Goal: Navigation & Orientation: Find specific page/section

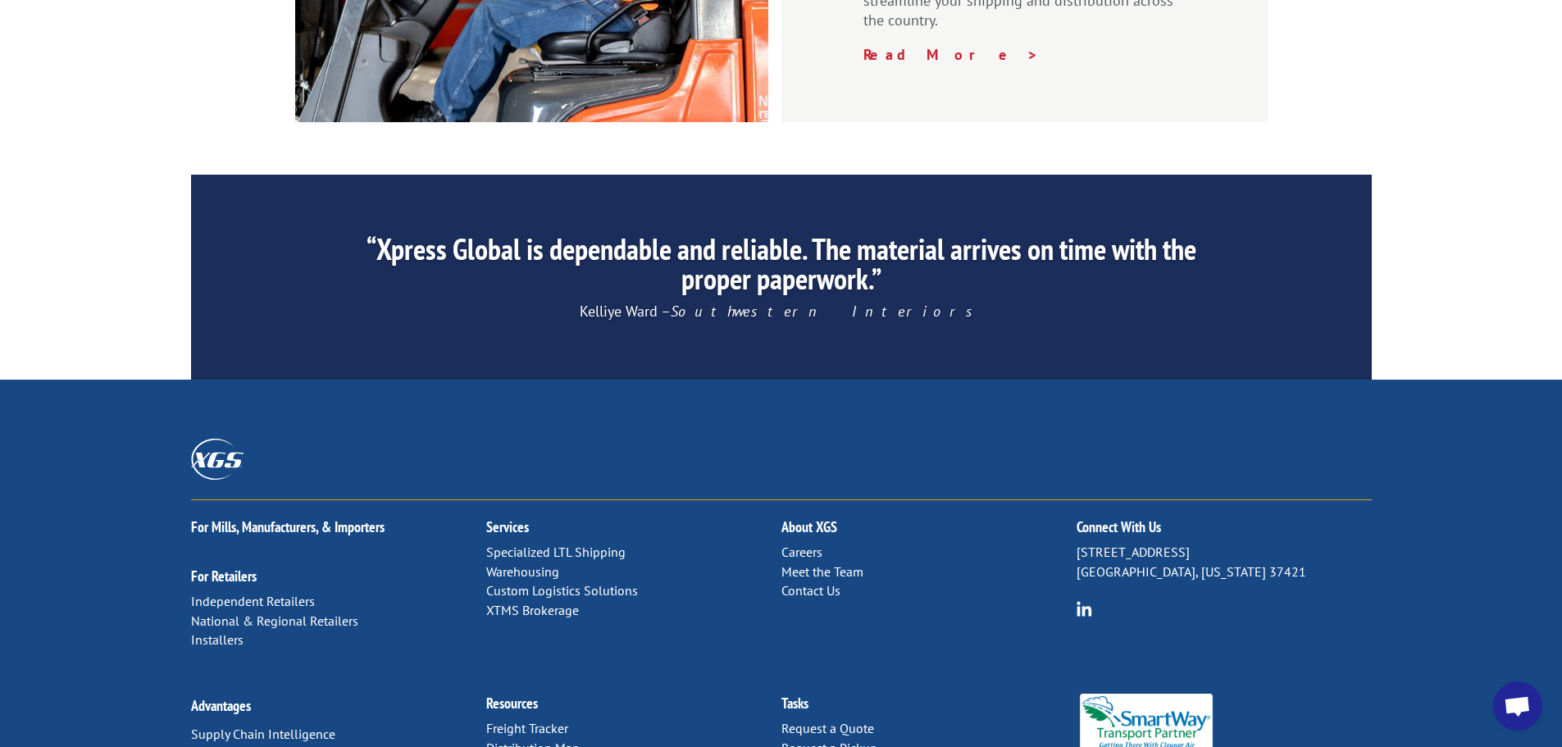
scroll to position [2498, 0]
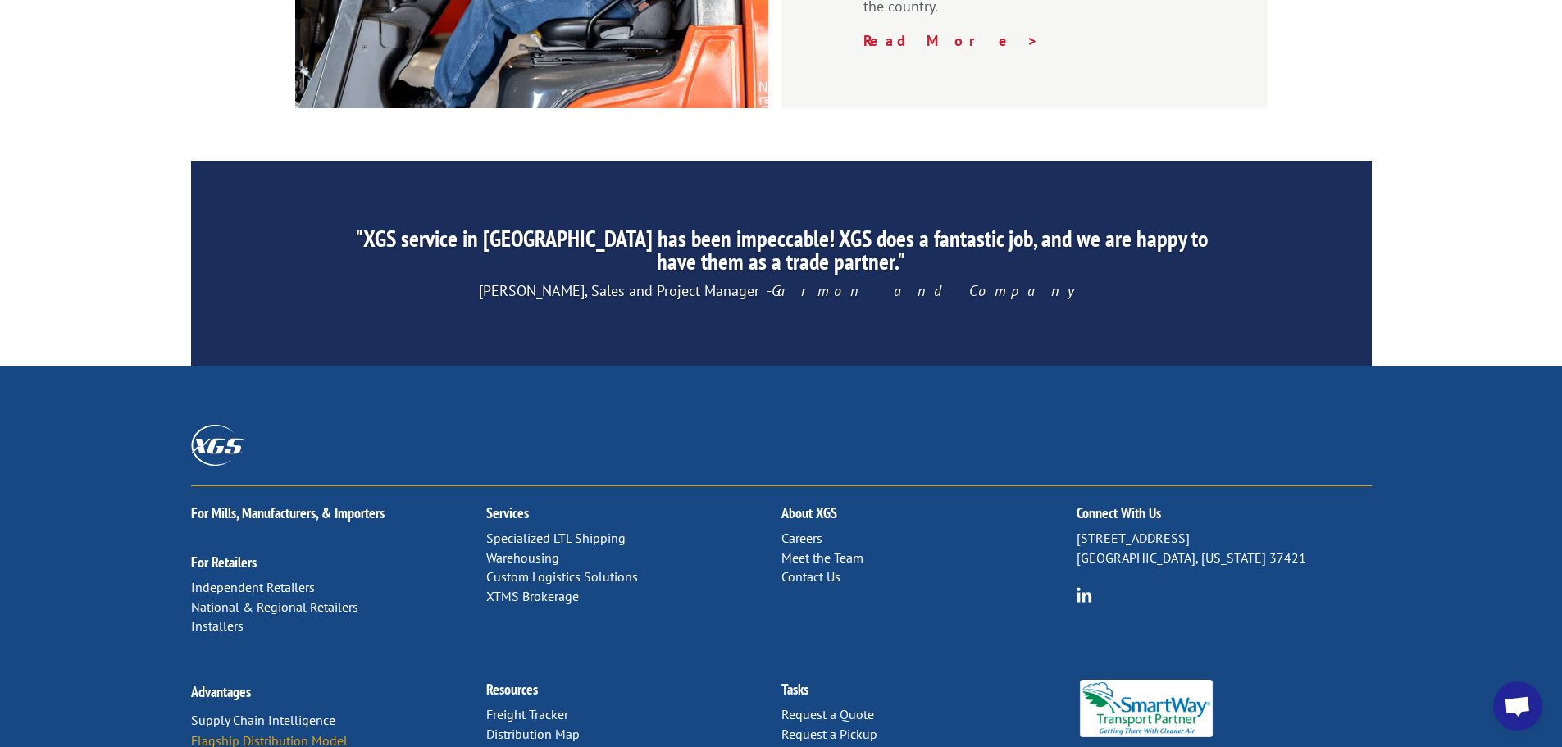
click at [252, 732] on link "Flagship Distribution Model" at bounding box center [269, 740] width 157 height 16
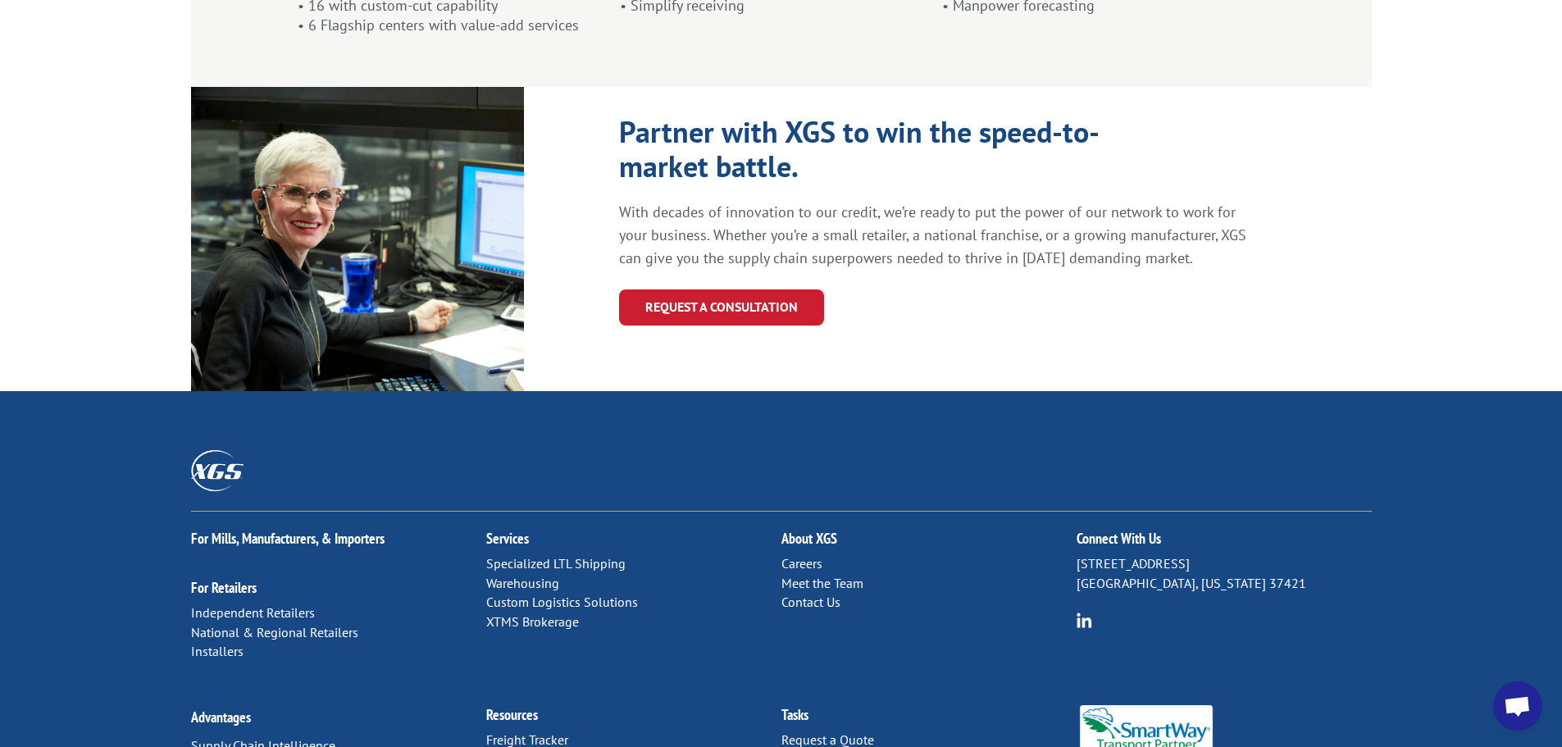
scroll to position [1753, 0]
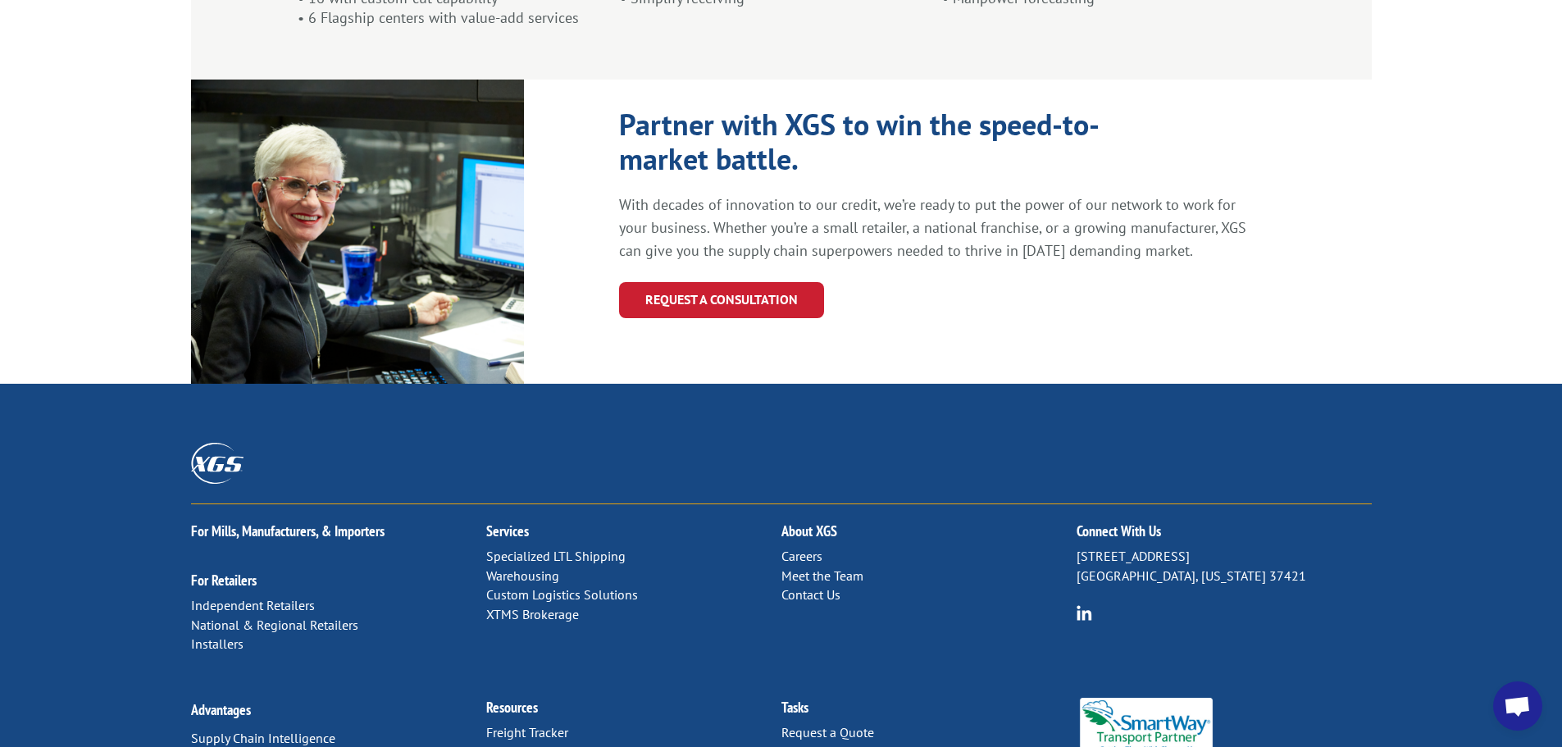
click at [558, 548] on link "Specialized LTL Shipping" at bounding box center [555, 556] width 139 height 16
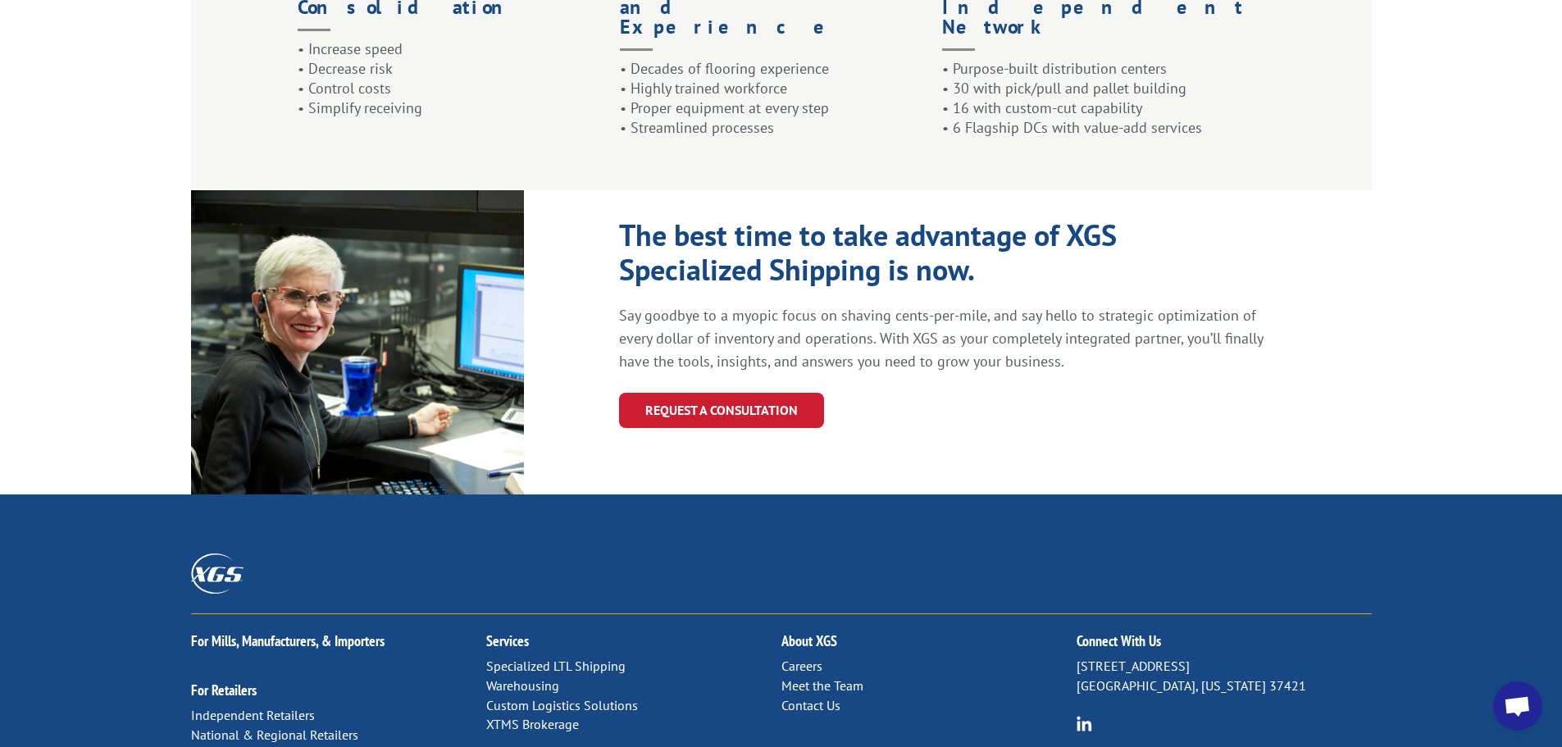
scroll to position [1813, 0]
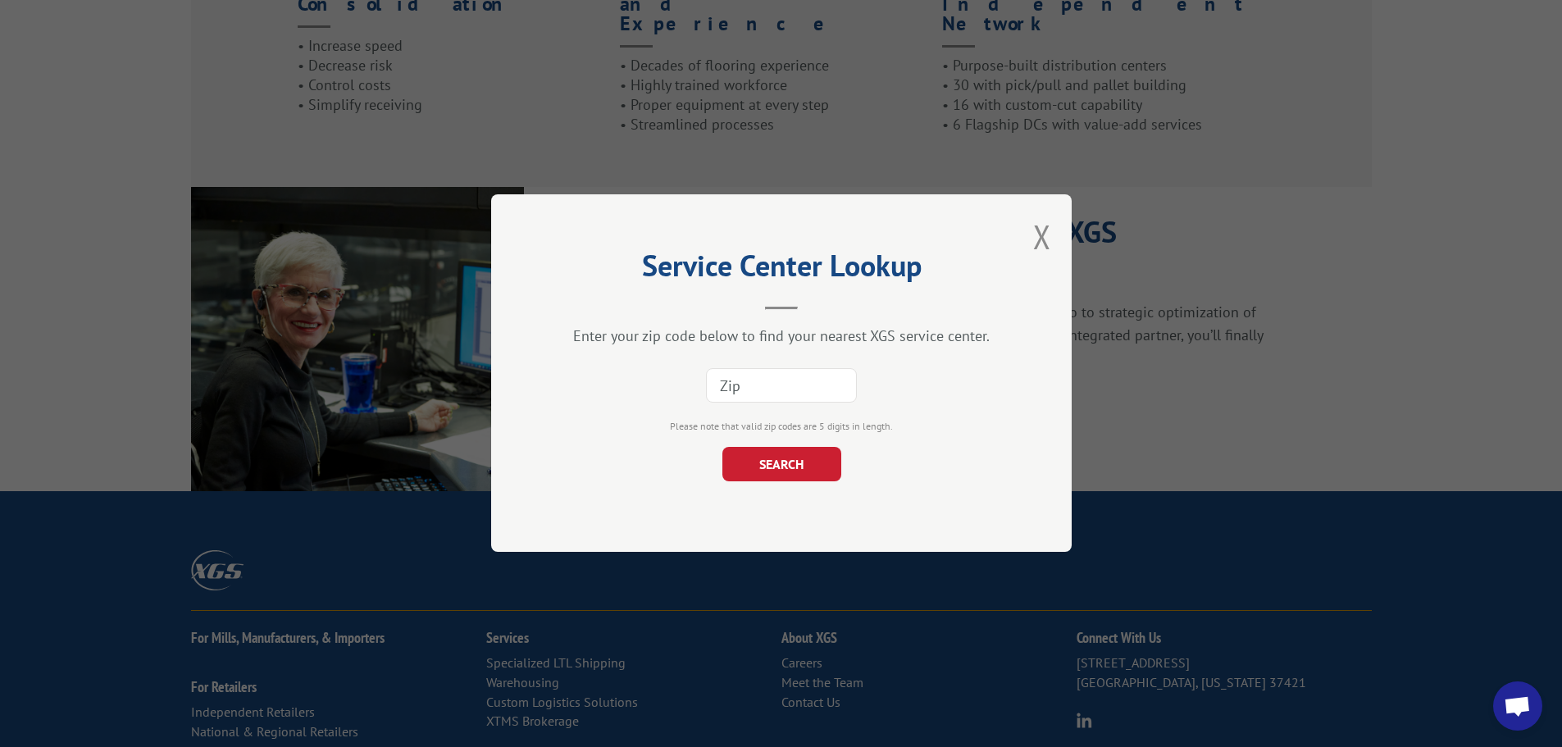
drag, startPoint x: 1038, startPoint y: 234, endPoint x: 1031, endPoint y: 243, distance: 11.8
click at [1038, 234] on button "Close modal" at bounding box center [1042, 236] width 18 height 43
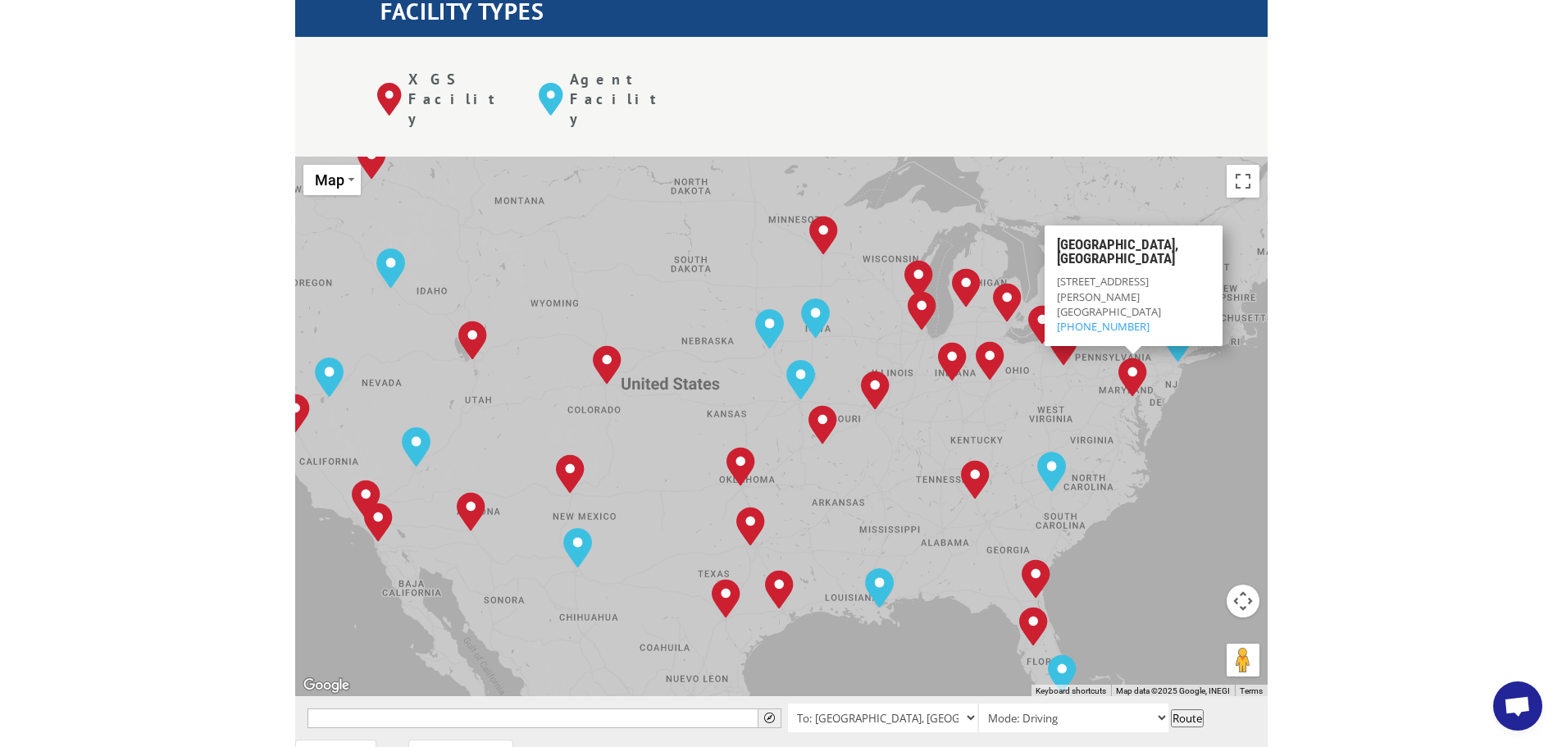
scroll to position [574, 0]
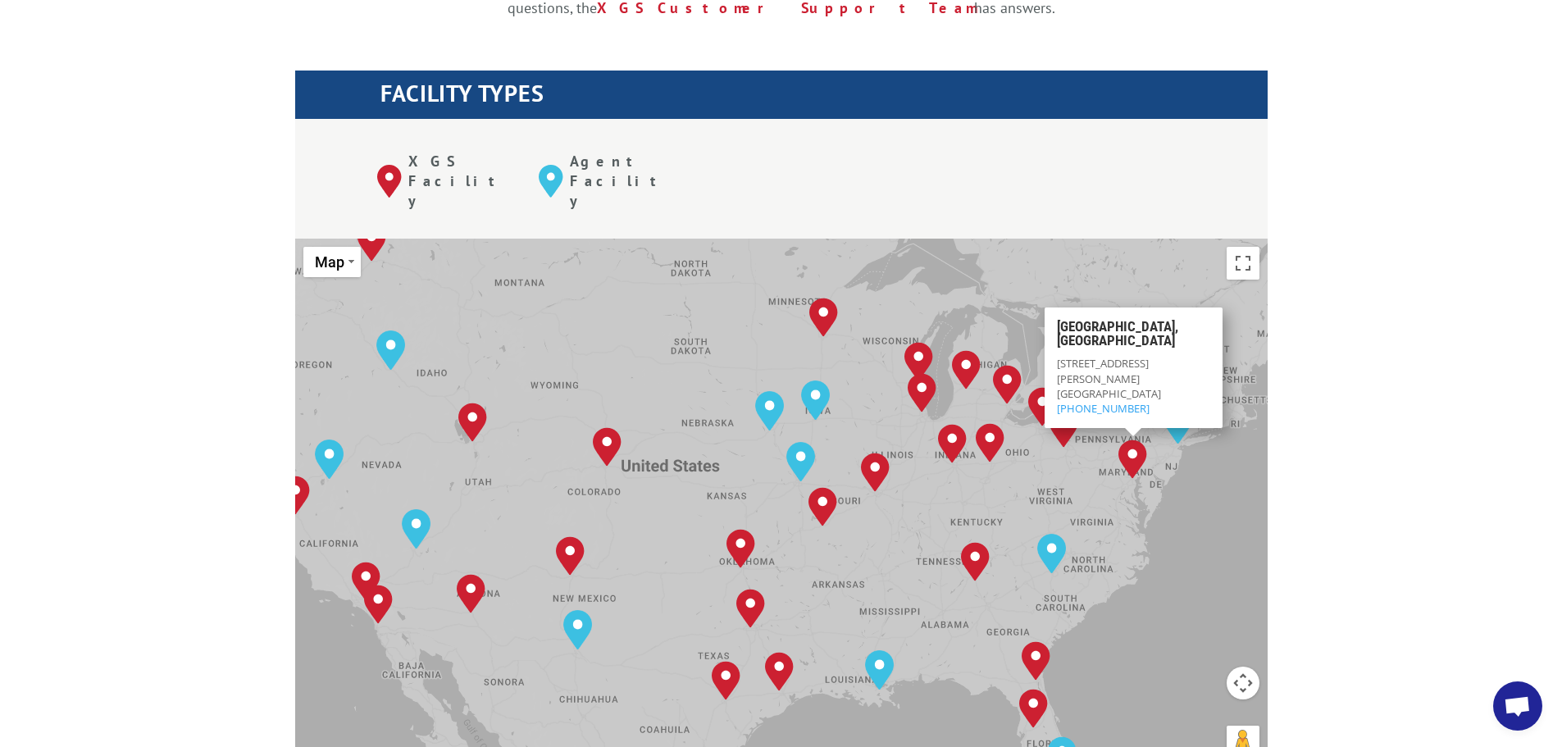
click at [1423, 273] on div "The most powerful map in the flooring industry. Our nationwide network lets you…" at bounding box center [781, 643] width 1562 height 1567
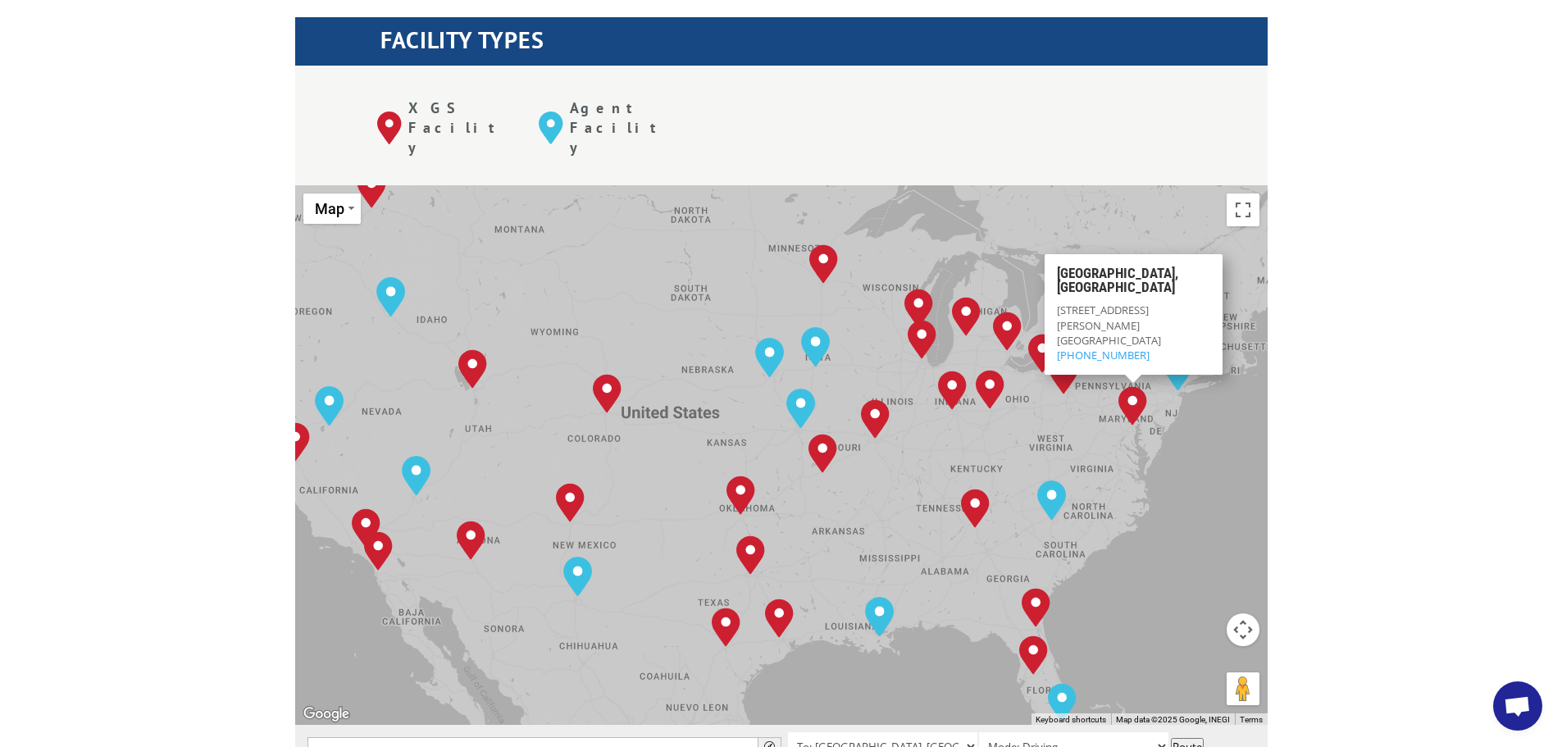
scroll to position [656, 0]
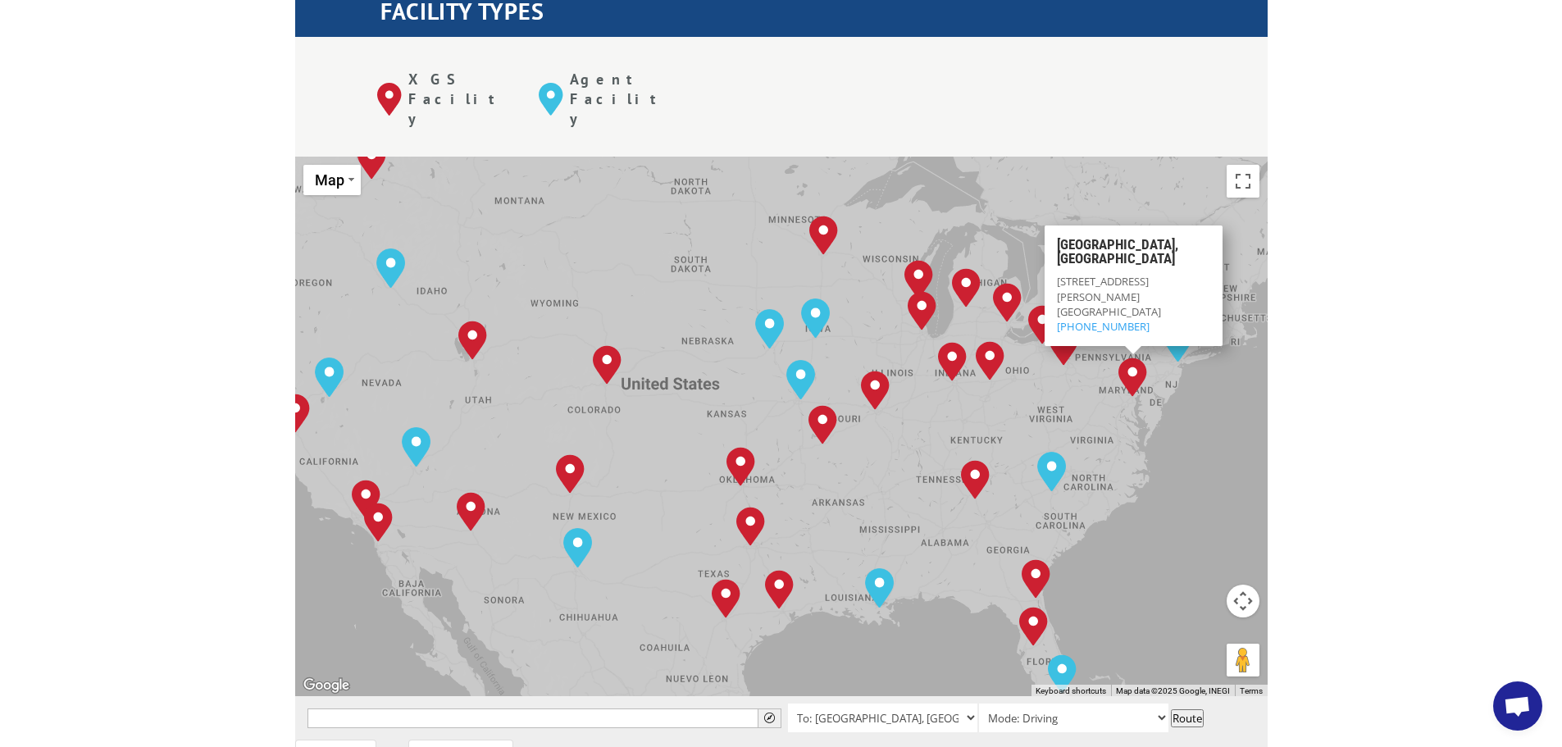
click at [1427, 270] on div "The most powerful map in the flooring industry. Our nationwide network lets you…" at bounding box center [781, 561] width 1562 height 1567
click at [1238, 376] on div "Albuquerque, NM Baltimore, MD Boise, ID Charlotte, NC Chicago, IL Chino, CA Cle…" at bounding box center [781, 426] width 972 height 539
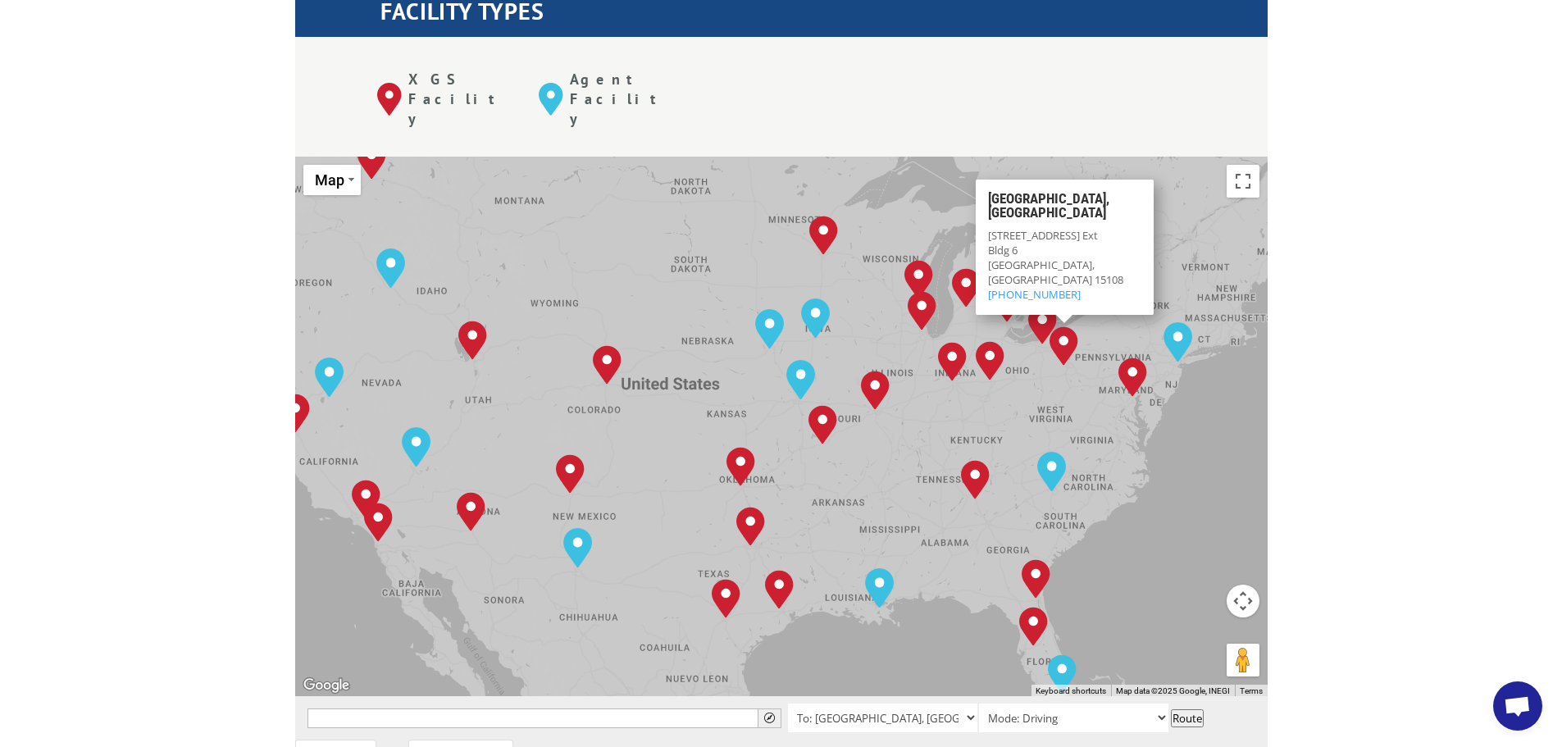
click at [1364, 207] on div "The most powerful map in the flooring industry. Our nationwide network lets you…" at bounding box center [781, 561] width 1562 height 1567
click at [1443, 212] on div "The most powerful map in the flooring industry. Our nationwide network lets you…" at bounding box center [781, 561] width 1562 height 1567
click at [1249, 375] on div "Albuquerque, NM Baltimore, MD Boise, ID Charlotte, NC Chicago, IL Chino, CA Cle…" at bounding box center [781, 426] width 972 height 539
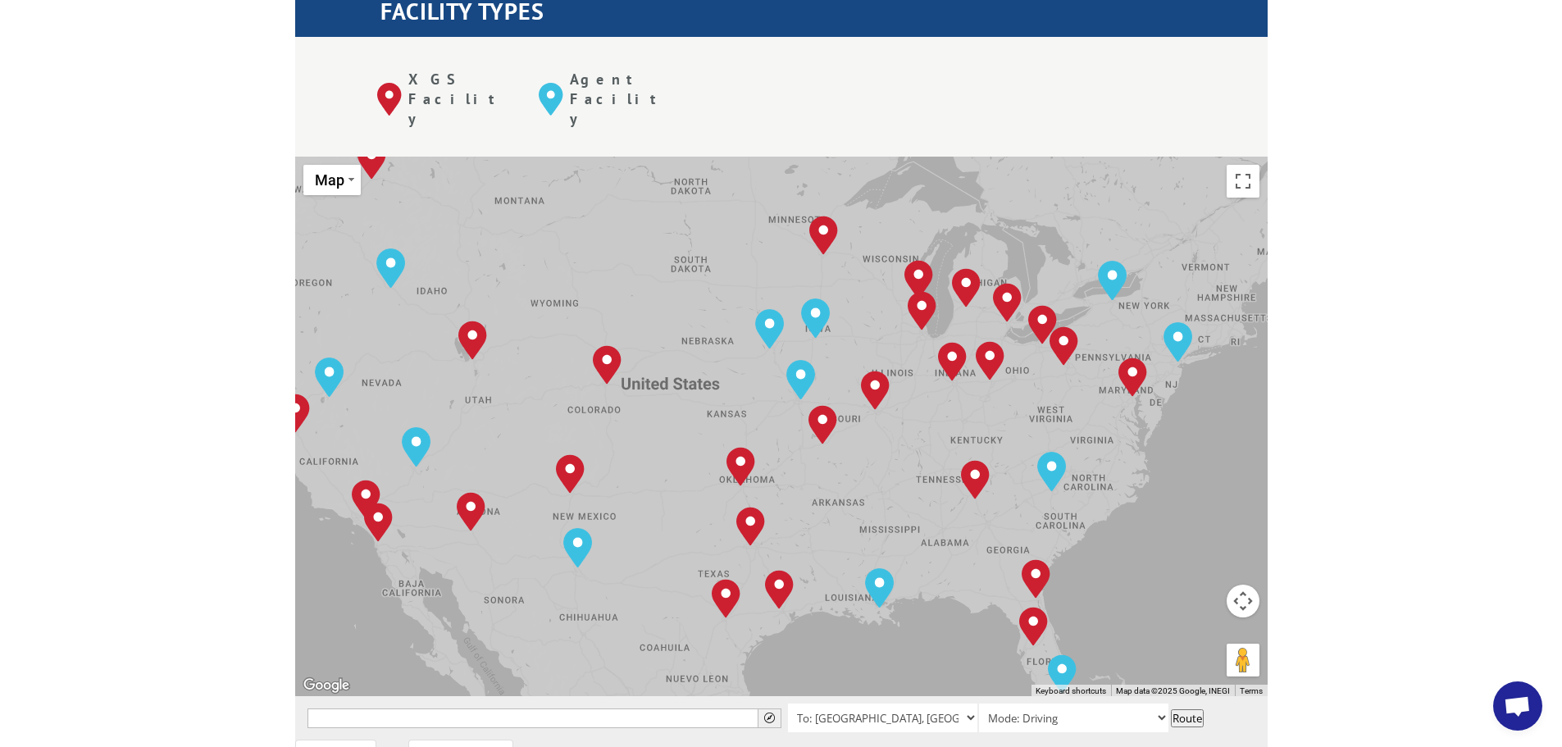
click at [1416, 283] on div "The most powerful map in the flooring industry. Our nationwide network lets you…" at bounding box center [781, 561] width 1562 height 1567
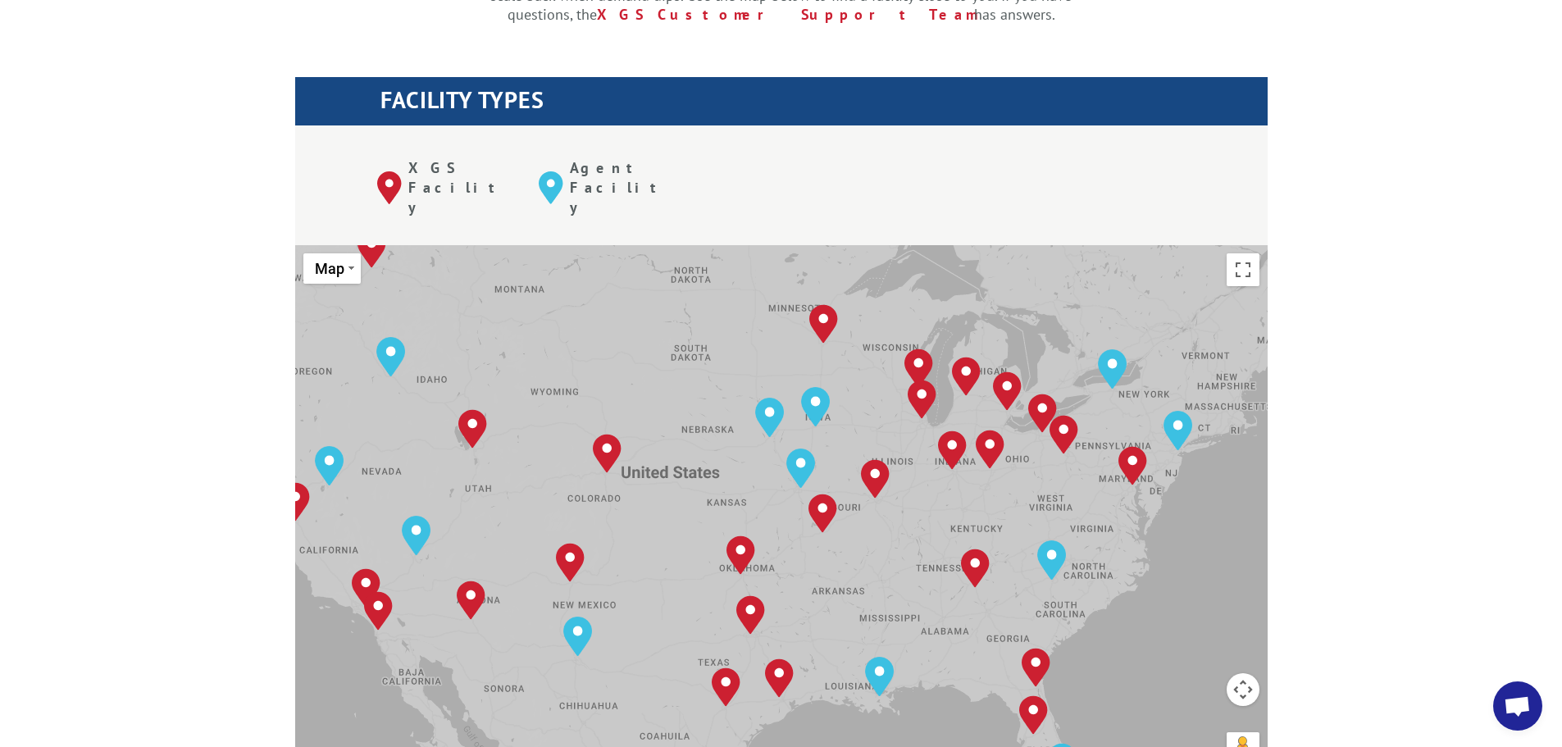
scroll to position [574, 0]
